Goal: Understand process/instructions: Learn how to perform a task or action

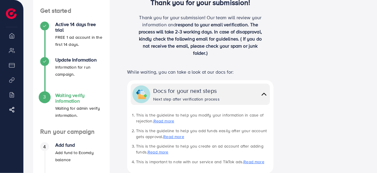
scroll to position [58, 0]
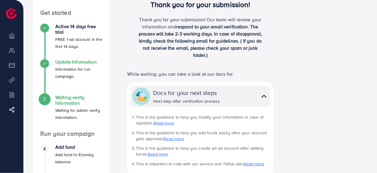
click at [66, 62] on h4 "Update Information" at bounding box center [78, 62] width 47 height 6
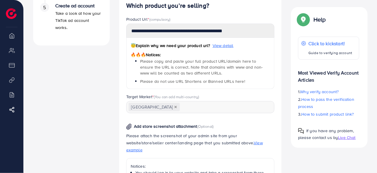
scroll to position [235, 0]
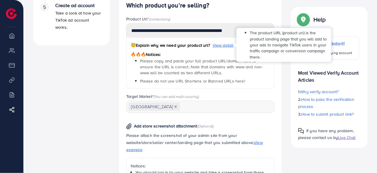
click at [224, 47] on span "View detail" at bounding box center [223, 45] width 21 height 6
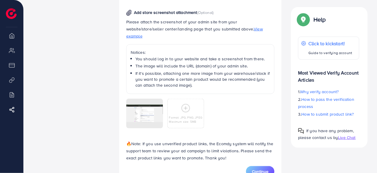
scroll to position [352, 0]
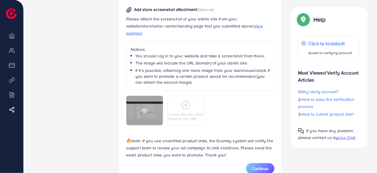
click at [142, 108] on icon at bounding box center [144, 111] width 6 height 6
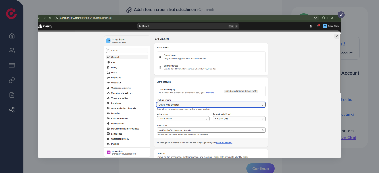
click at [340, 15] on line at bounding box center [341, 15] width 2 height 2
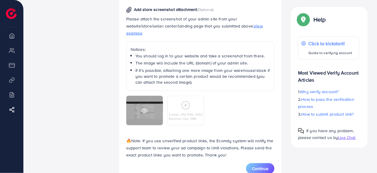
click at [141, 106] on div at bounding box center [144, 111] width 37 height 30
click at [143, 108] on icon at bounding box center [144, 111] width 6 height 6
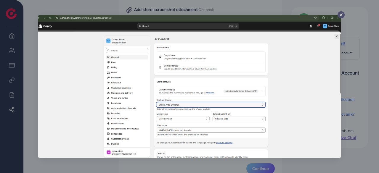
click at [340, 15] on icon at bounding box center [340, 14] width 5 height 5
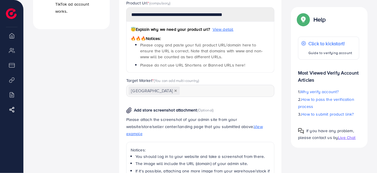
scroll to position [254, 0]
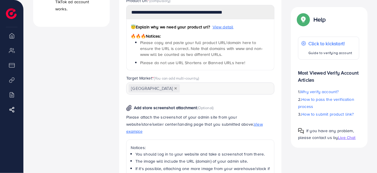
click at [222, 123] on span "View example" at bounding box center [194, 127] width 137 height 13
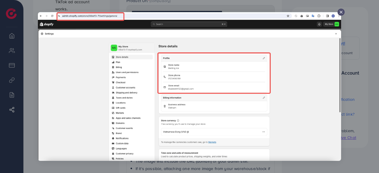
click at [337, 14] on img at bounding box center [189, 86] width 303 height 149
click at [340, 12] on line at bounding box center [341, 12] width 2 height 2
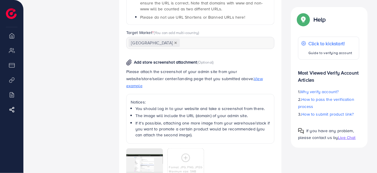
scroll to position [299, 0]
click at [230, 78] on span "View example" at bounding box center [194, 82] width 137 height 13
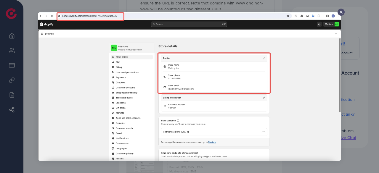
click at [341, 15] on div at bounding box center [340, 12] width 7 height 7
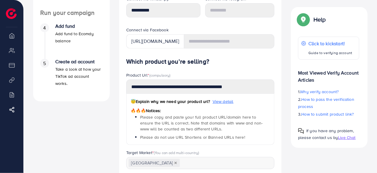
scroll to position [179, 0]
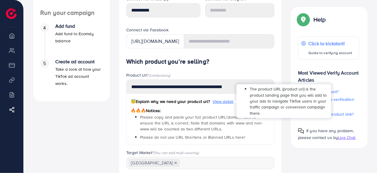
click at [227, 103] on span "View detail" at bounding box center [223, 102] width 21 height 6
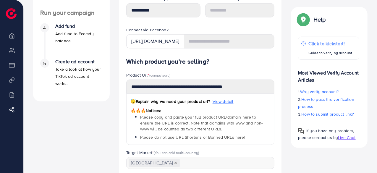
click at [220, 110] on div "😇 Explain why we need your product url? View detail 🔥🔥🔥 Notices: Please copy an…" at bounding box center [200, 119] width 148 height 51
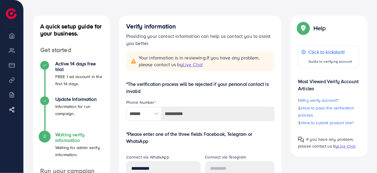
scroll to position [0, 0]
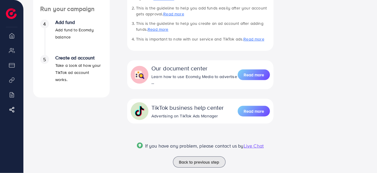
scroll to position [194, 0]
